Goal: Entertainment & Leisure: Browse casually

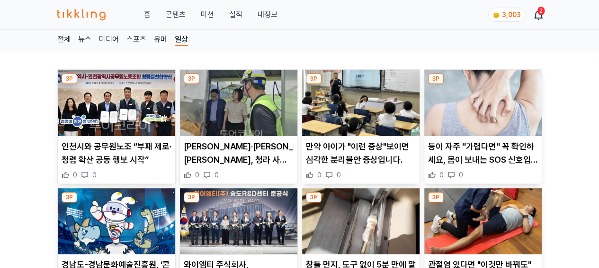
click at [157, 36] on link "유머" at bounding box center [160, 40] width 13 height 12
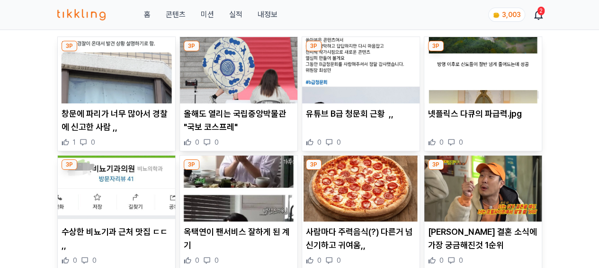
scroll to position [47, 0]
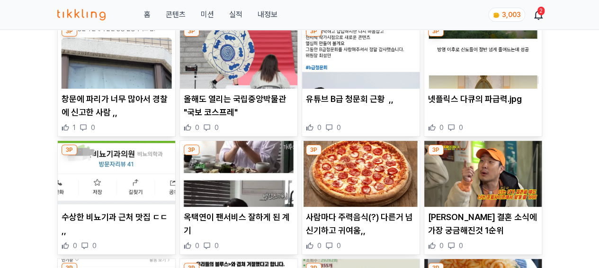
click at [371, 184] on img at bounding box center [360, 174] width 117 height 66
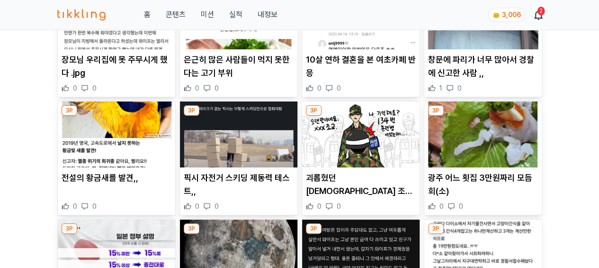
scroll to position [607, 0]
